Goal: Find specific page/section: Find specific page/section

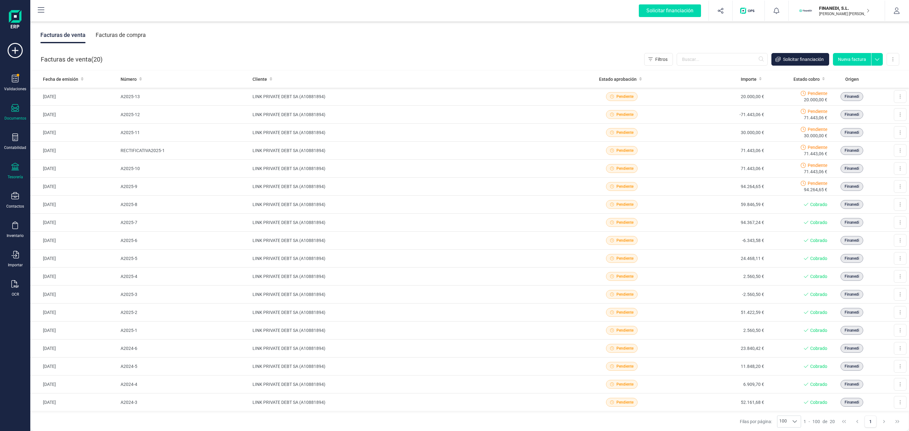
click at [22, 175] on div "Tesorería" at bounding box center [15, 176] width 15 height 5
click at [81, 111] on span "Cuentas bancarias" at bounding box center [77, 108] width 56 height 8
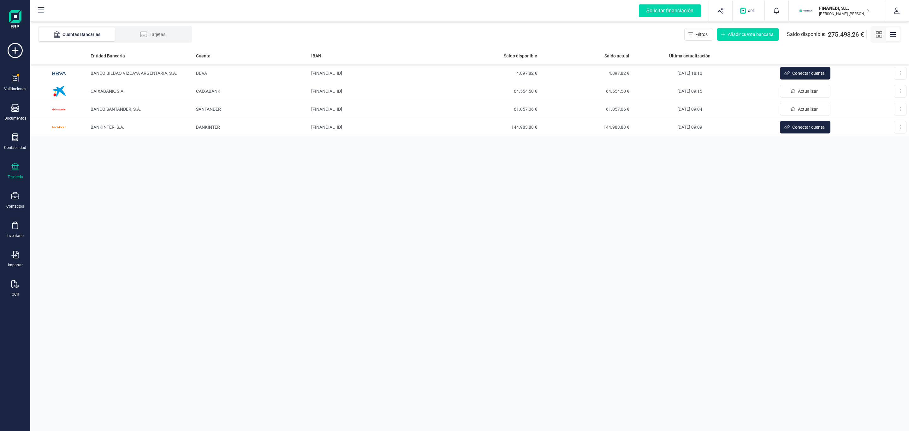
click at [776, 171] on div "Entidad Bancaria Cuenta IBAN Saldo disponible Saldo actual Última actualización…" at bounding box center [469, 239] width 878 height 384
click at [707, 241] on div "Entidad Bancaria Cuenta IBAN Saldo disponible Saldo actual Última actualización…" at bounding box center [469, 239] width 878 height 384
click at [555, 42] on div "Cuentas Bancarias Tarjetas Filtros Añadir cuenta bancaria Saldo disponible: 275…" at bounding box center [469, 34] width 878 height 25
click at [9, 135] on div "Contabilidad" at bounding box center [15, 141] width 25 height 17
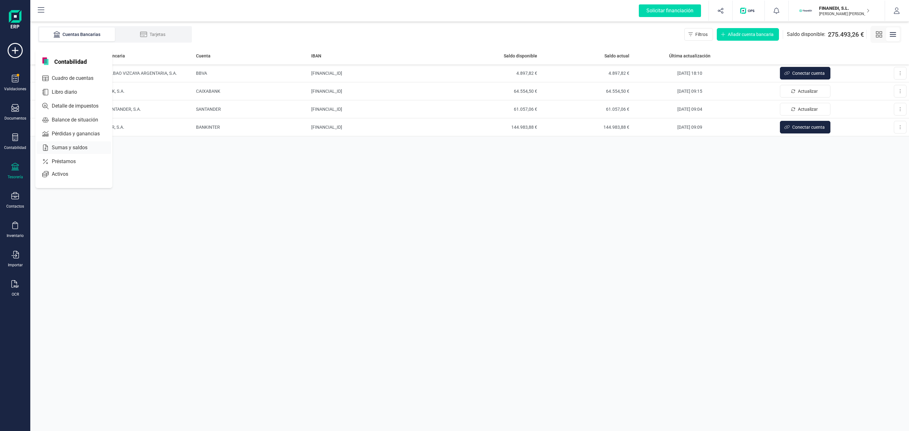
click at [79, 146] on span "Sumas y saldos" at bounding box center [74, 148] width 50 height 8
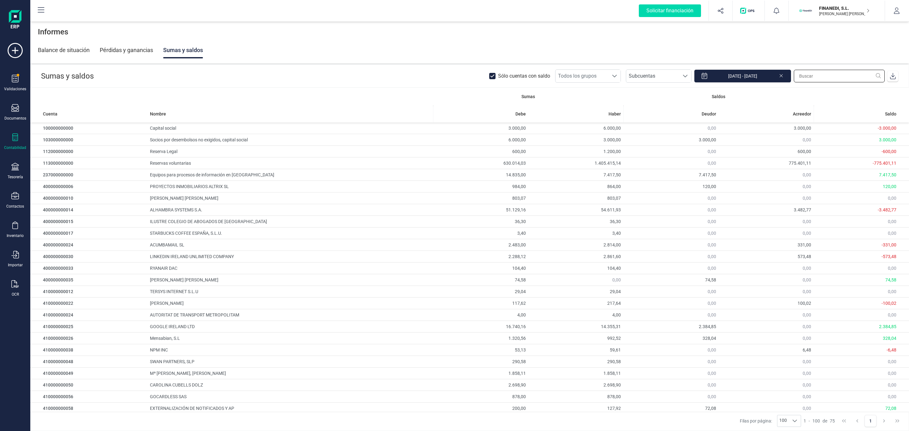
click at [816, 78] on input "text" at bounding box center [838, 76] width 91 height 13
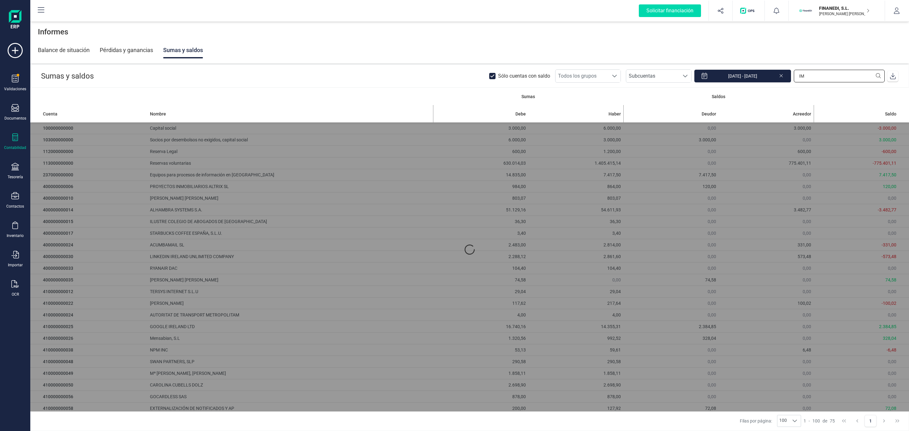
type input "I"
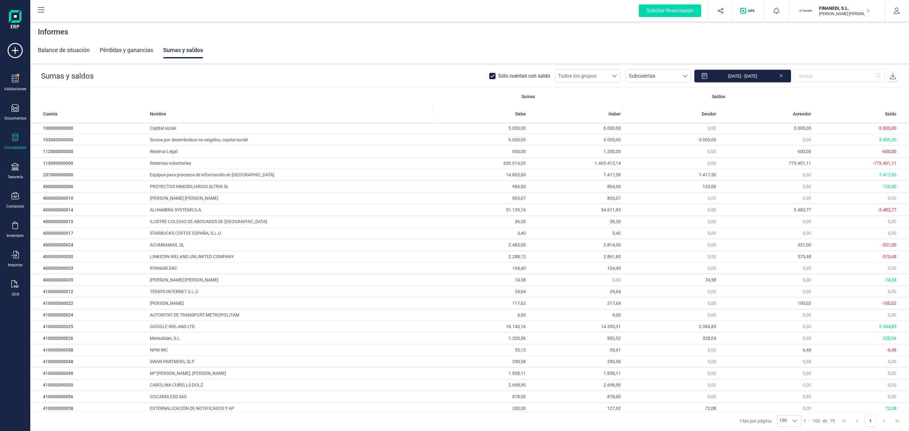
click at [893, 81] on span at bounding box center [892, 76] width 13 height 13
click at [20, 144] on div "Contabilidad" at bounding box center [15, 141] width 25 height 17
click at [422, 82] on header "Sumas y saldos Sólo cuentas con saldo Todos los grupos Todos los grupos Subcuen…" at bounding box center [470, 76] width 878 height 23
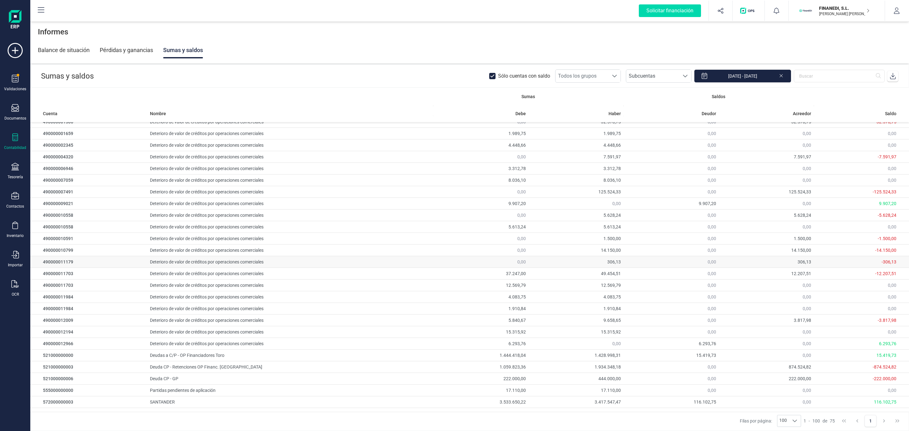
scroll to position [597, 0]
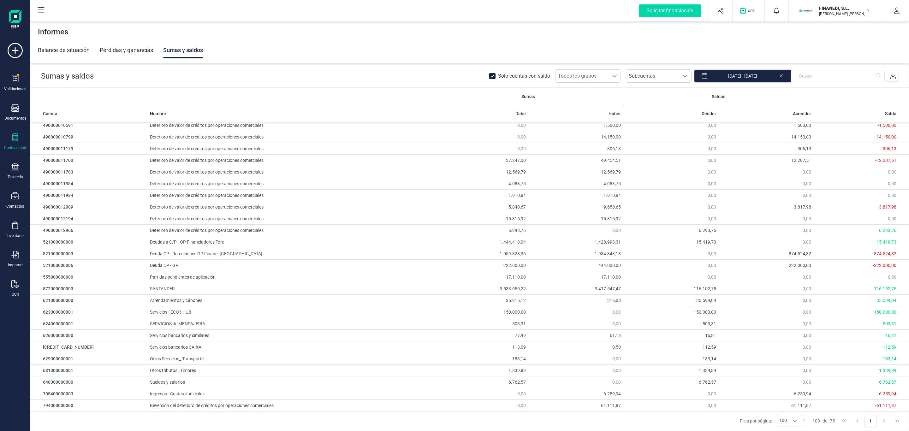
click at [496, 79] on icon at bounding box center [493, 77] width 6 height 6
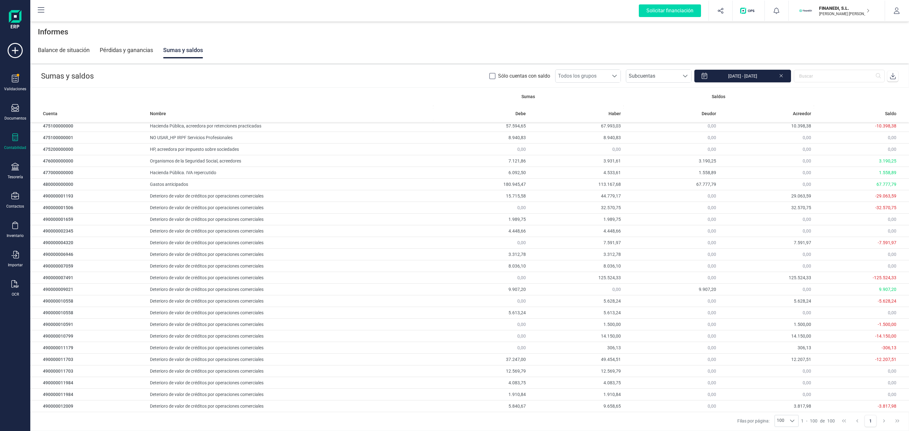
scroll to position [810, 0]
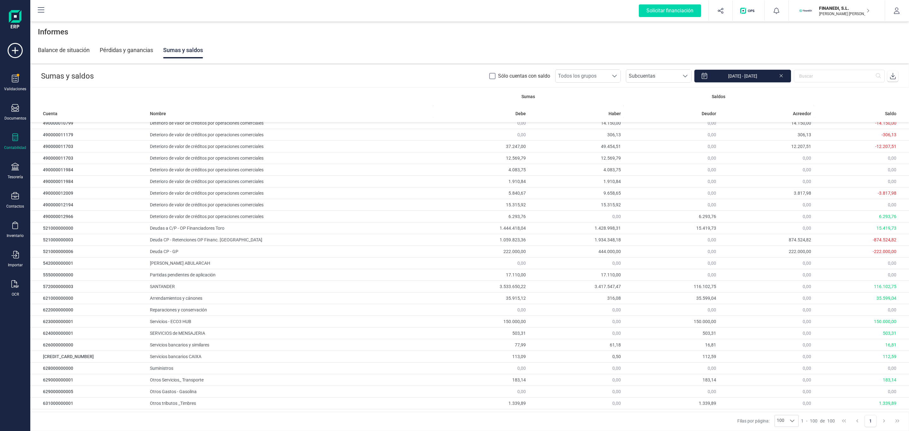
click at [780, 73] on icon at bounding box center [780, 75] width 5 height 6
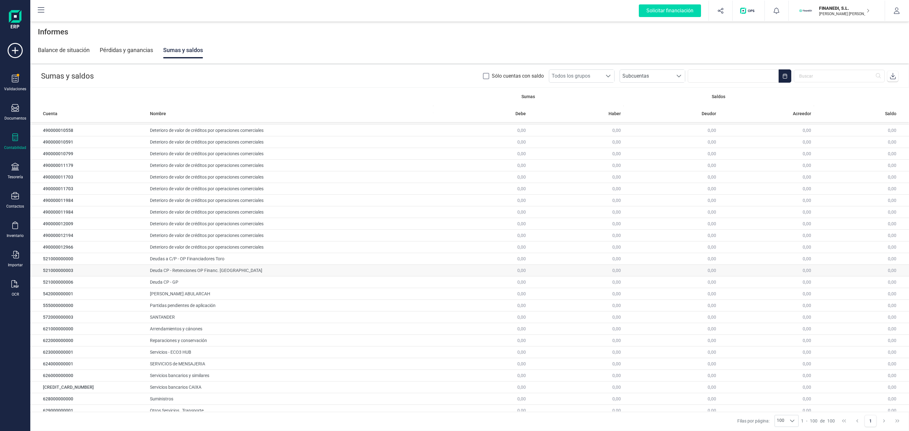
scroll to position [763, 0]
click at [188, 80] on header "Sumas y saldos Sólo cuentas con saldo Todos los grupos Todos los grupos Subcuen…" at bounding box center [470, 76] width 878 height 23
click at [827, 77] on input "text" at bounding box center [838, 76] width 91 height 13
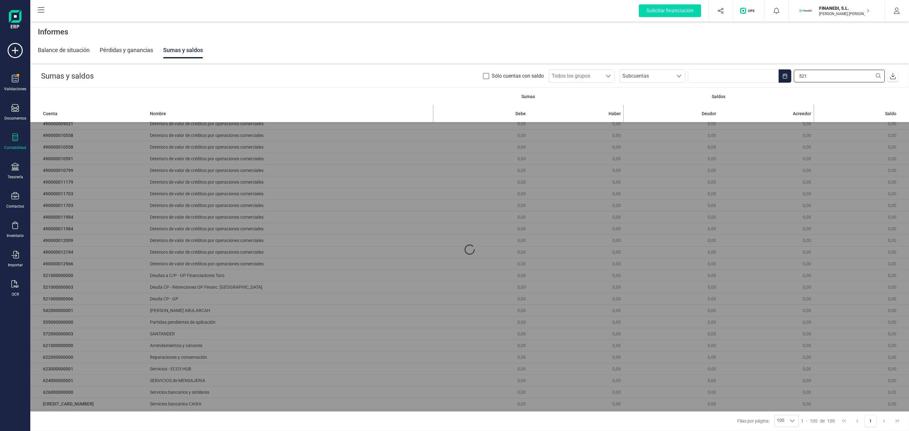
scroll to position [0, 0]
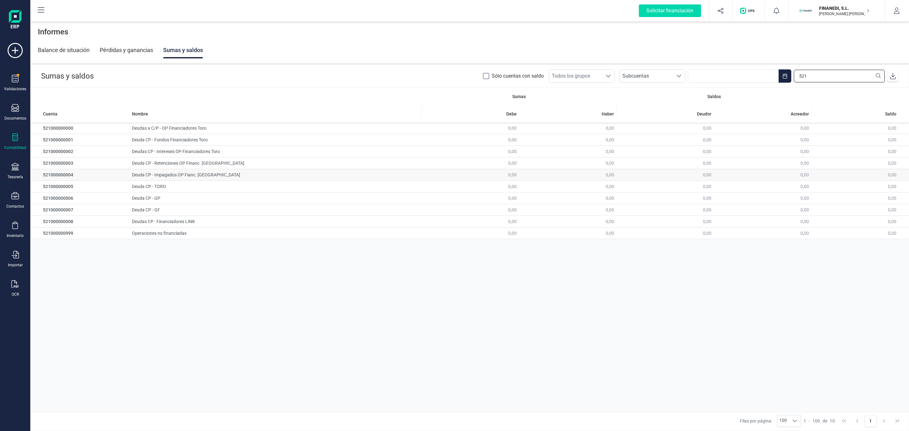
type input "521"
click at [167, 175] on td "Deuda CP - Impagados OP Fianc. [GEOGRAPHIC_DATA]" at bounding box center [275, 175] width 292 height 12
click at [216, 172] on td "Deuda CP - Impagados OP Fianc. [GEOGRAPHIC_DATA]" at bounding box center [275, 175] width 292 height 12
click at [862, 175] on div "0,00" at bounding box center [855, 175] width 82 height 6
click at [13, 141] on div at bounding box center [15, 137] width 8 height 9
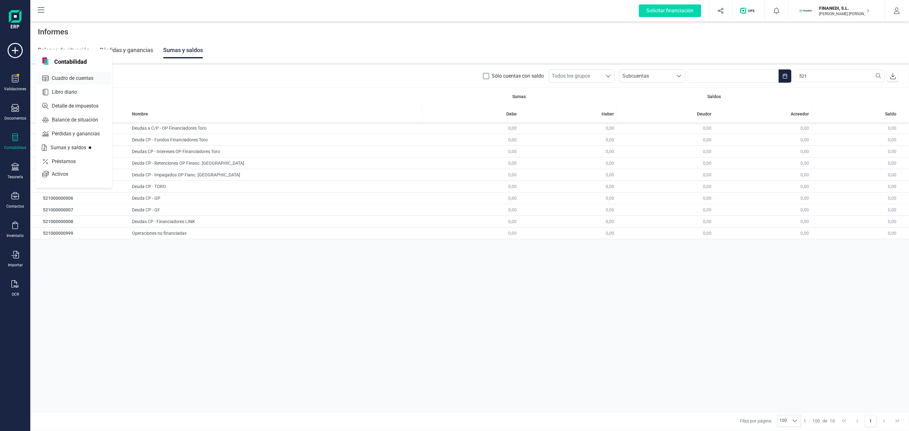
click at [81, 78] on span "Cuadro de cuentas" at bounding box center [77, 78] width 56 height 8
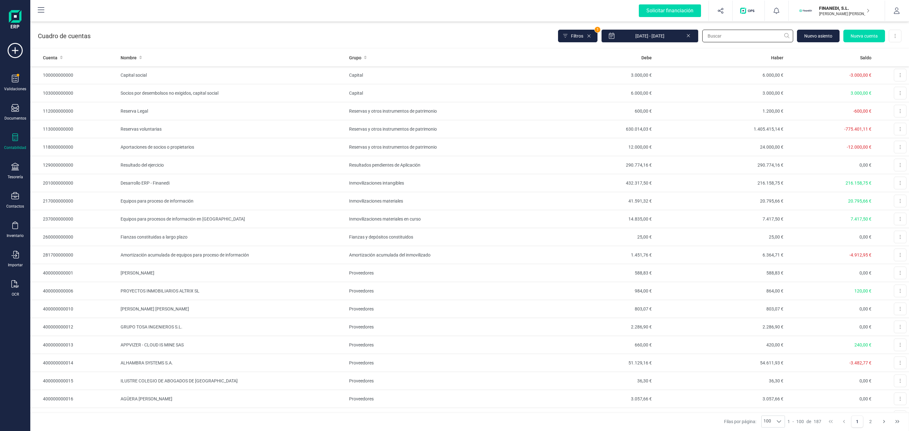
click at [743, 32] on input "text" at bounding box center [747, 36] width 91 height 13
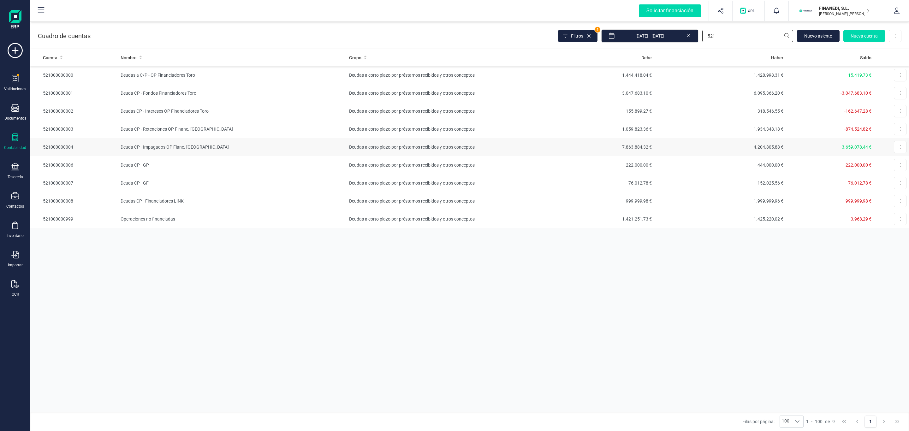
type input "521"
click at [154, 144] on td "Deuda CP - Impagados OP Fianc. [GEOGRAPHIC_DATA]" at bounding box center [232, 147] width 228 height 18
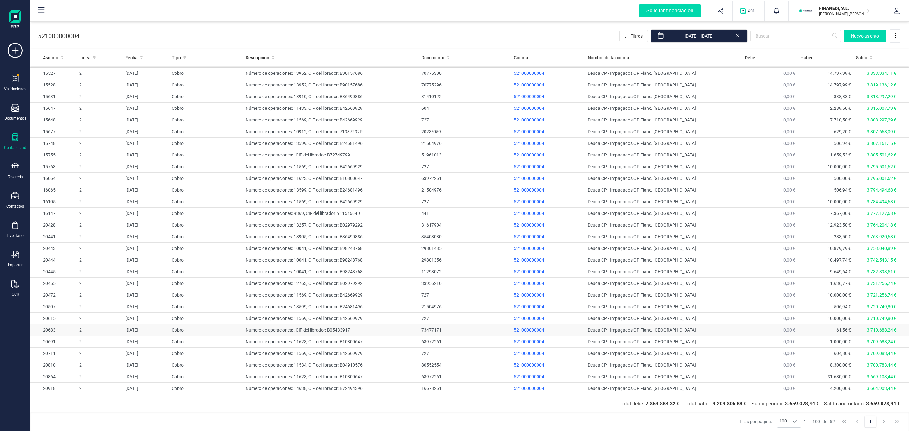
scroll to position [286, 0]
drag, startPoint x: 778, startPoint y: 201, endPoint x: 563, endPoint y: 36, distance: 270.7
click at [563, 36] on div "521000000004 Filtros [DATE] - [DATE] [GEOGRAPHIC_DATA]" at bounding box center [469, 35] width 878 height 26
